Goal: Information Seeking & Learning: Learn about a topic

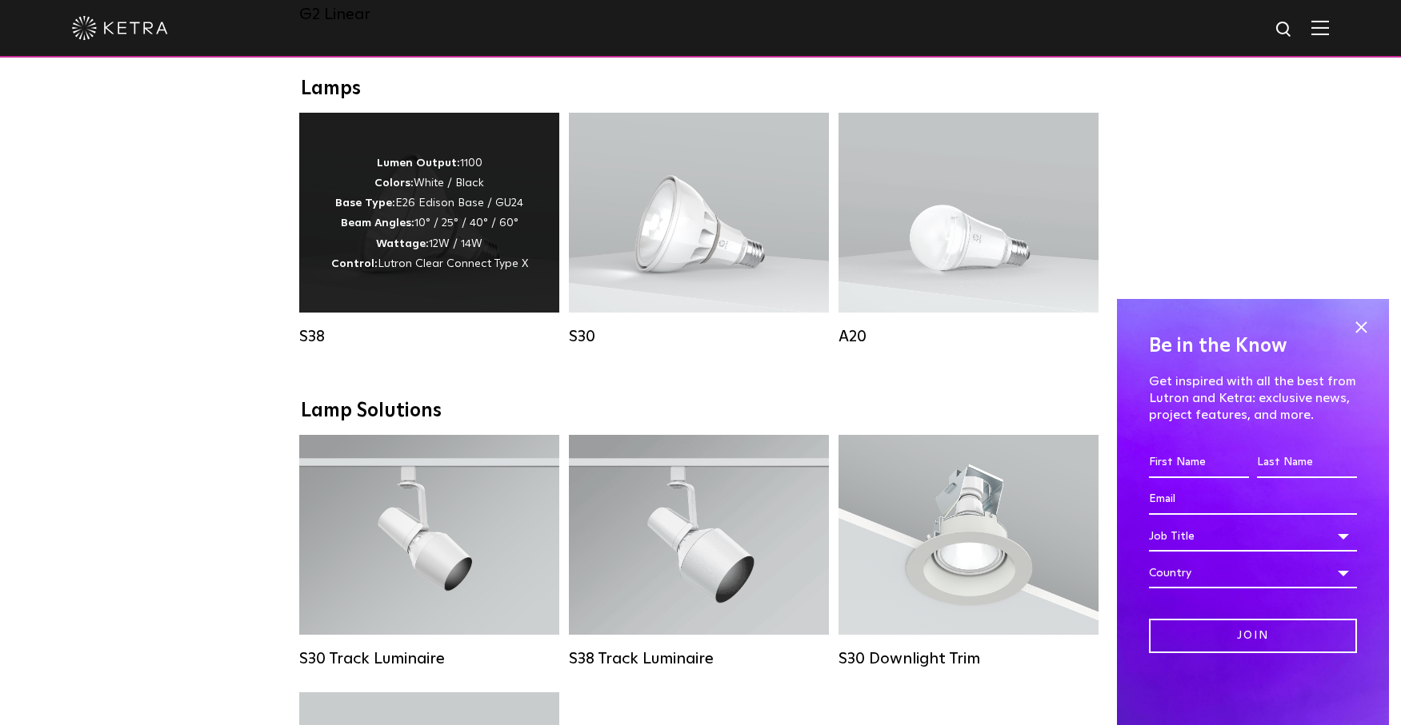
scroll to position [1224, 0]
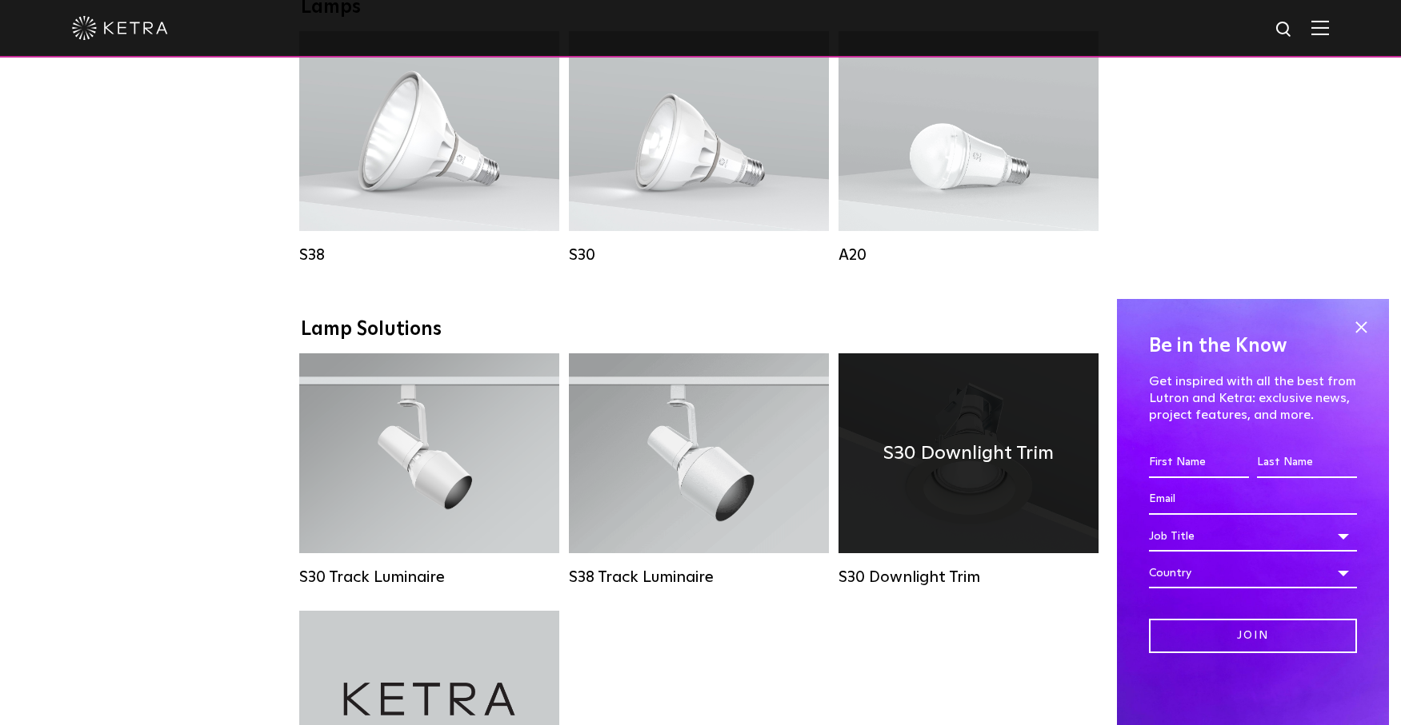
click at [935, 469] on h4 "S30 Downlight Trim" at bounding box center [968, 453] width 170 height 30
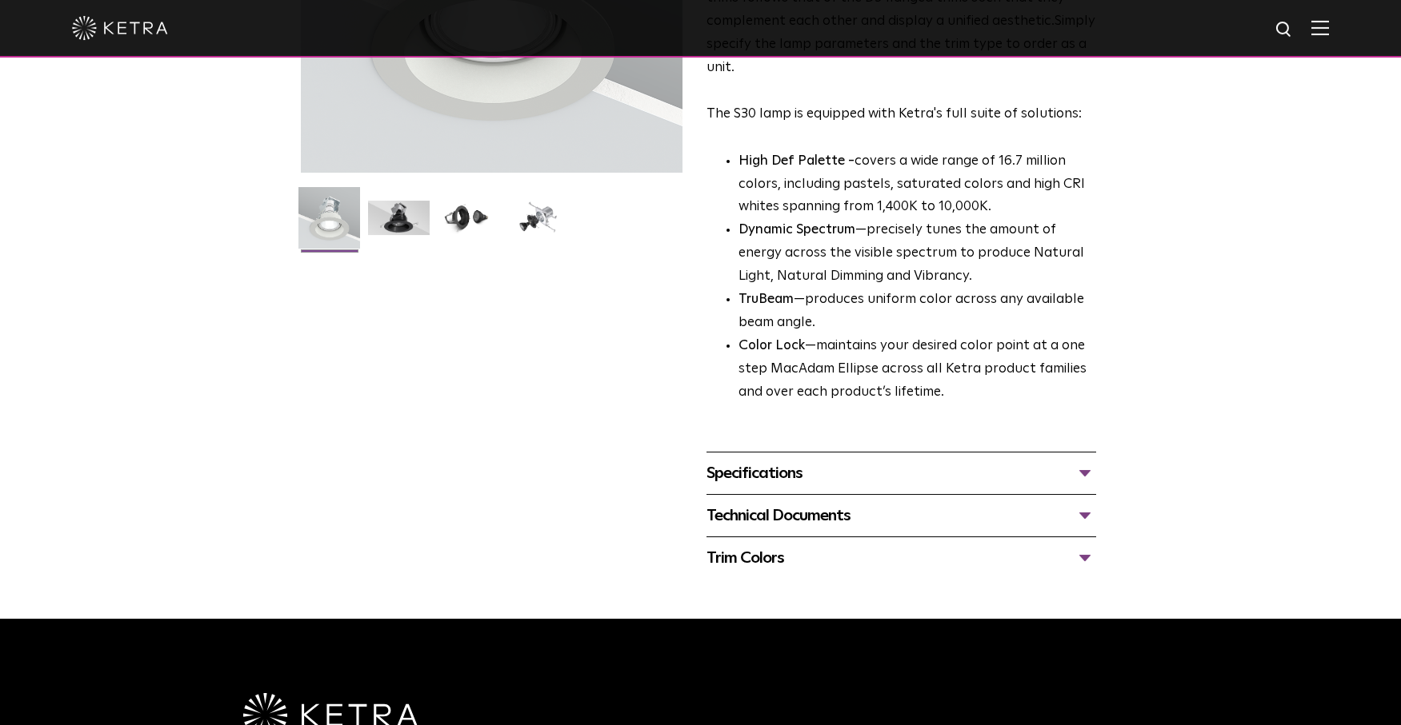
scroll to position [326, 0]
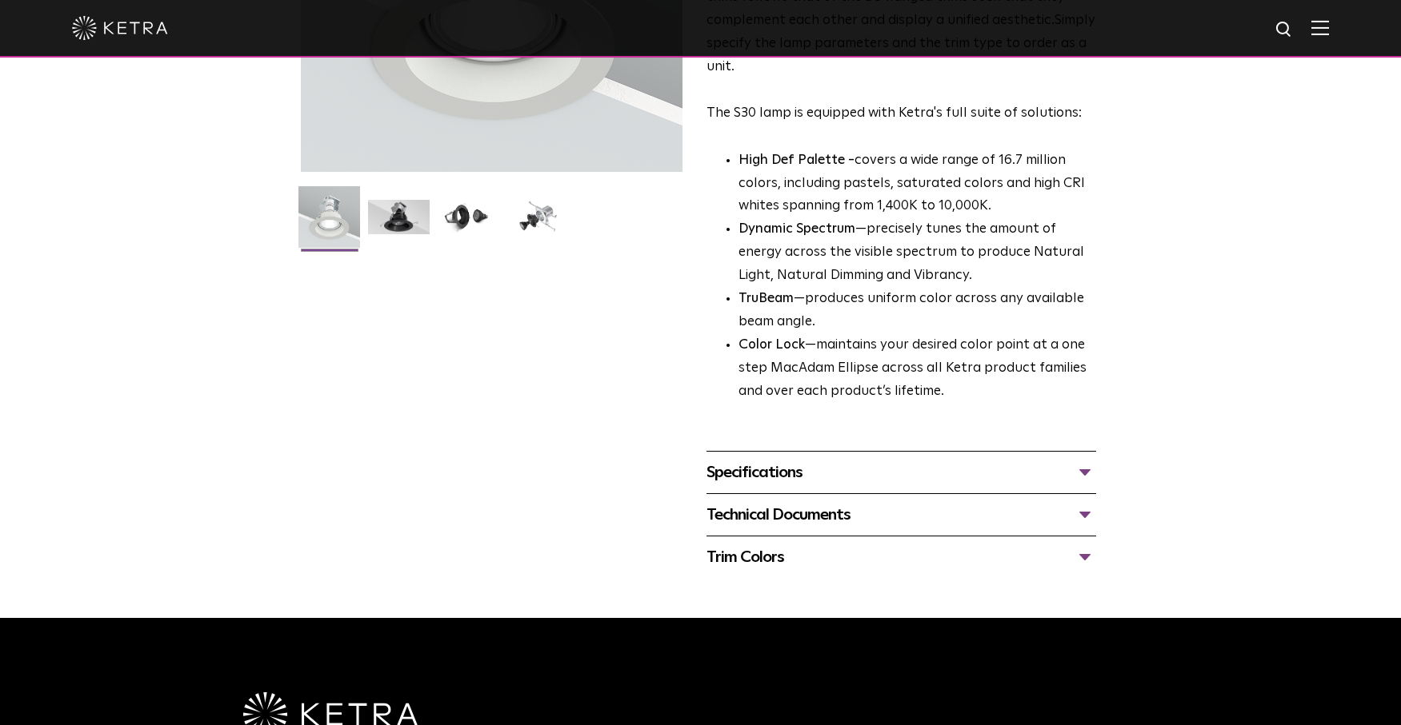
click at [807, 470] on div "Specifications" at bounding box center [901, 473] width 390 height 26
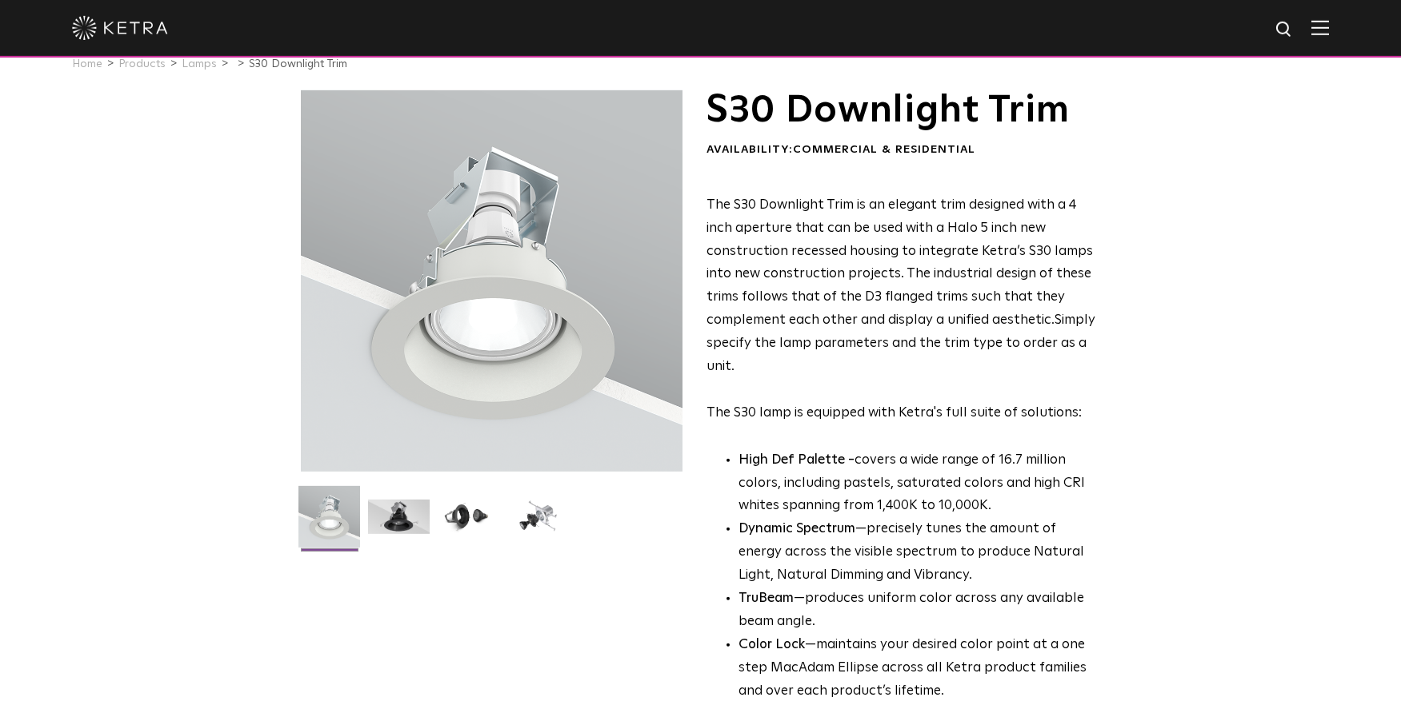
scroll to position [0, 0]
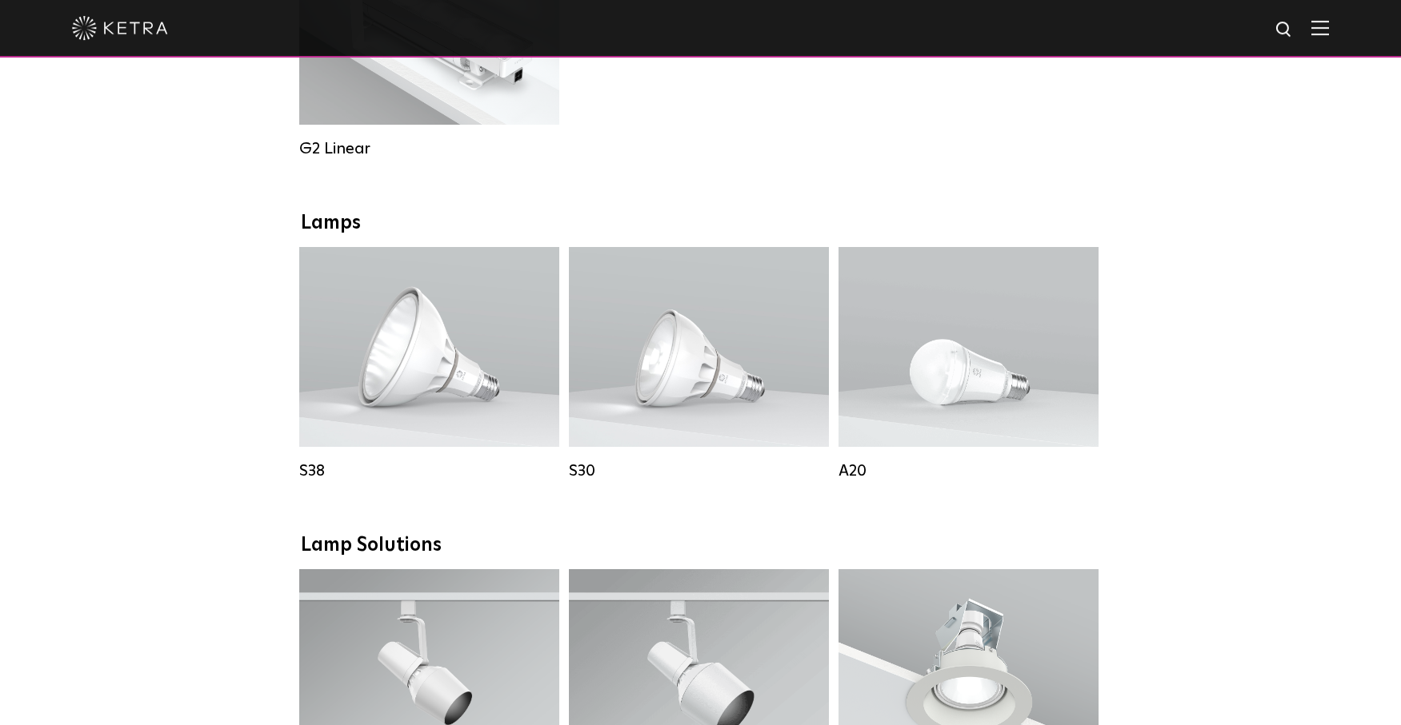
scroll to position [979, 0]
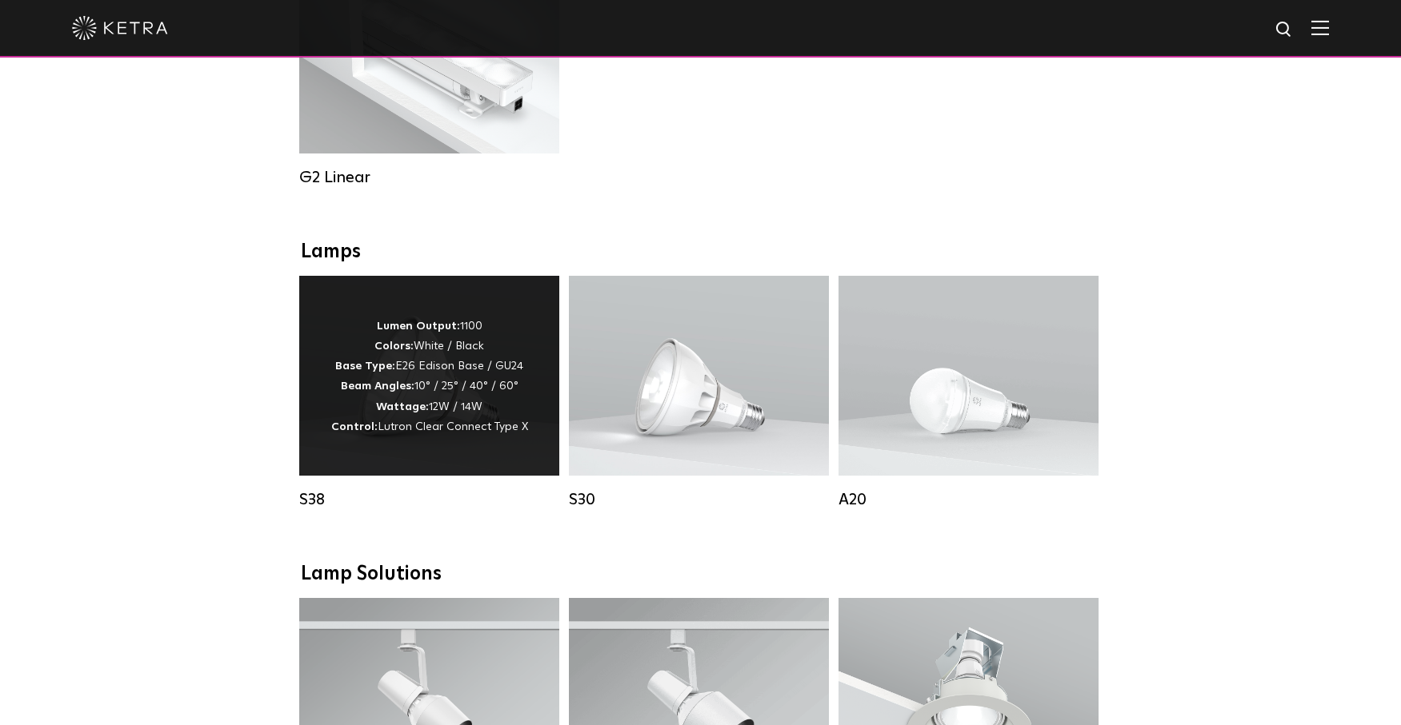
click at [525, 418] on div "Lumen Output: 1100 Colors: White / Black Base Type: E26 Edison Base / GU24 Beam…" at bounding box center [429, 376] width 260 height 200
